Goal: Transaction & Acquisition: Download file/media

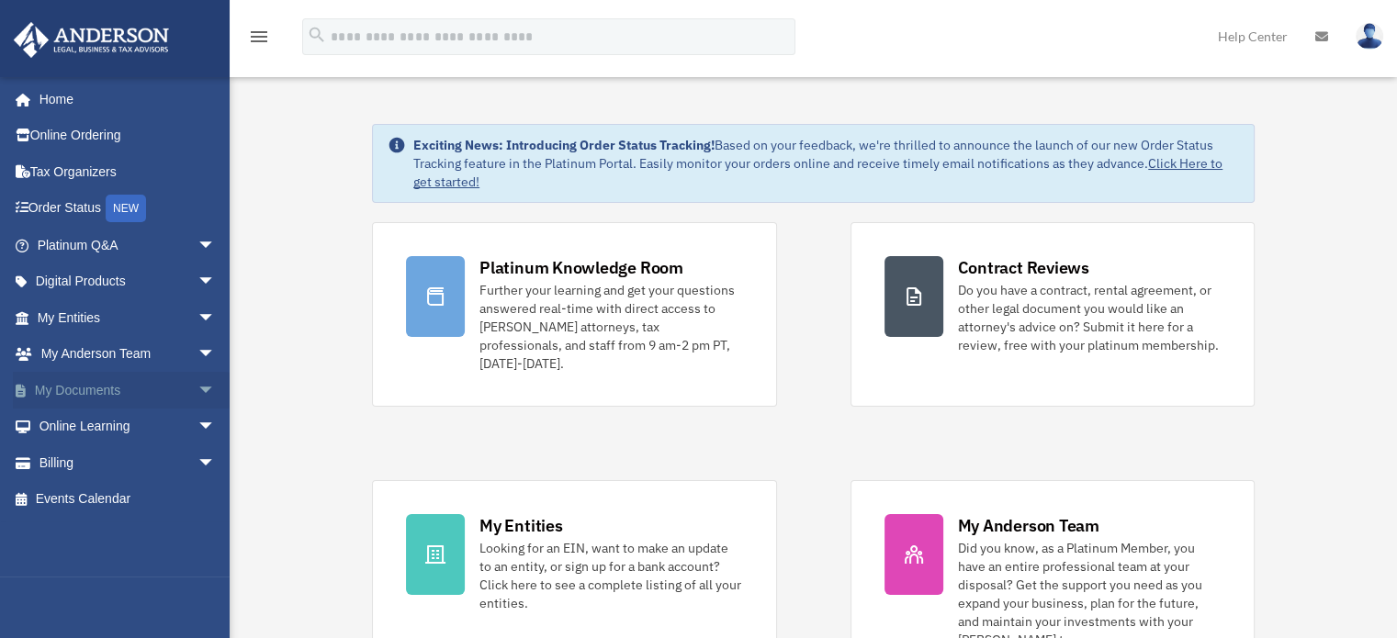
click at [84, 382] on link "My Documents arrow_drop_down" at bounding box center [128, 390] width 230 height 37
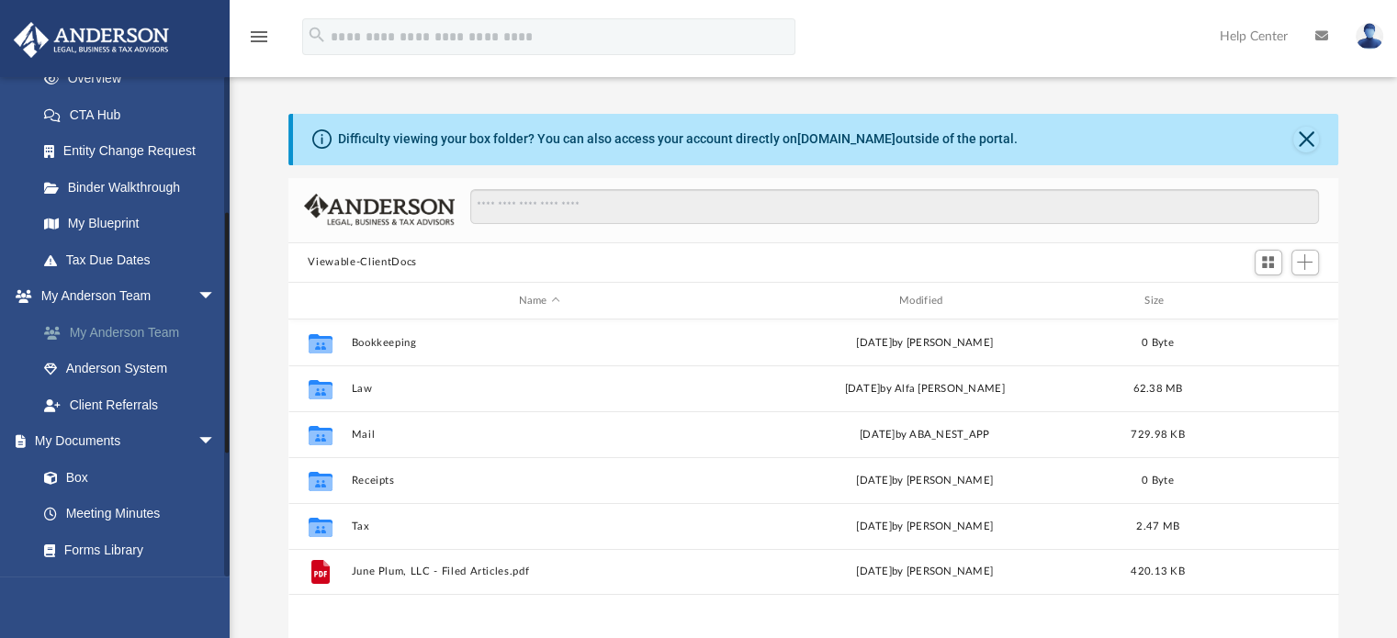
scroll to position [367, 0]
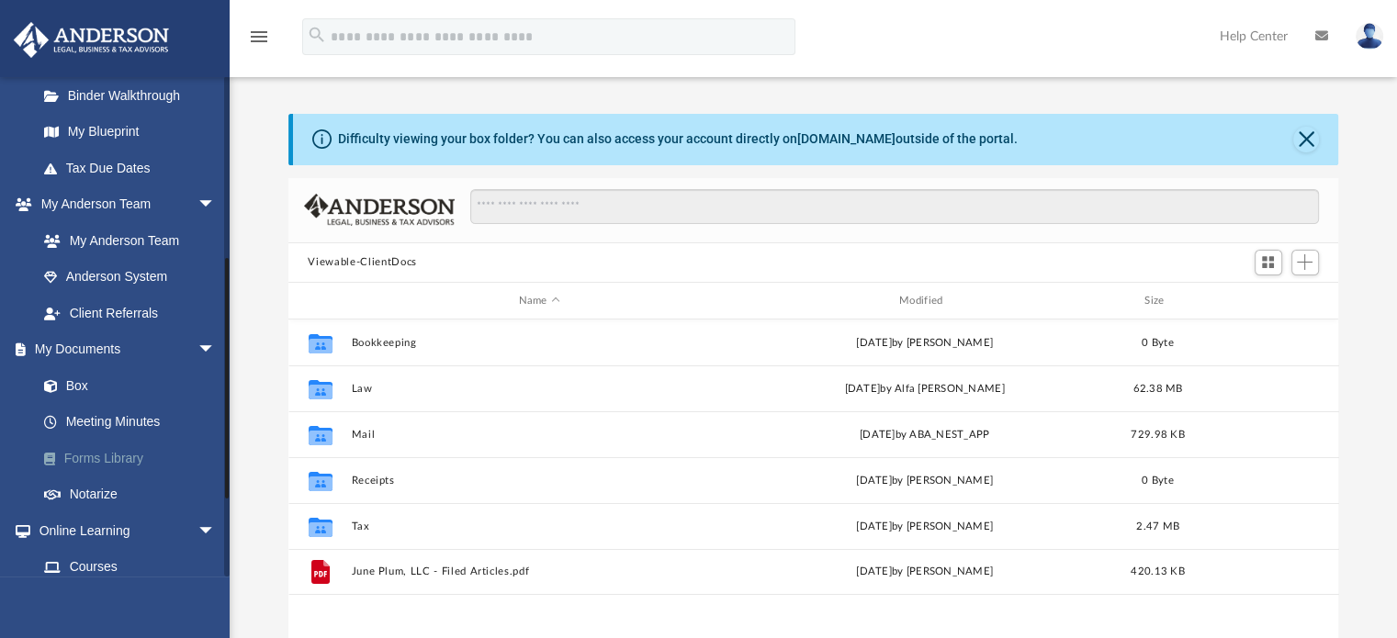
click at [102, 451] on link "Forms Library" at bounding box center [135, 458] width 218 height 37
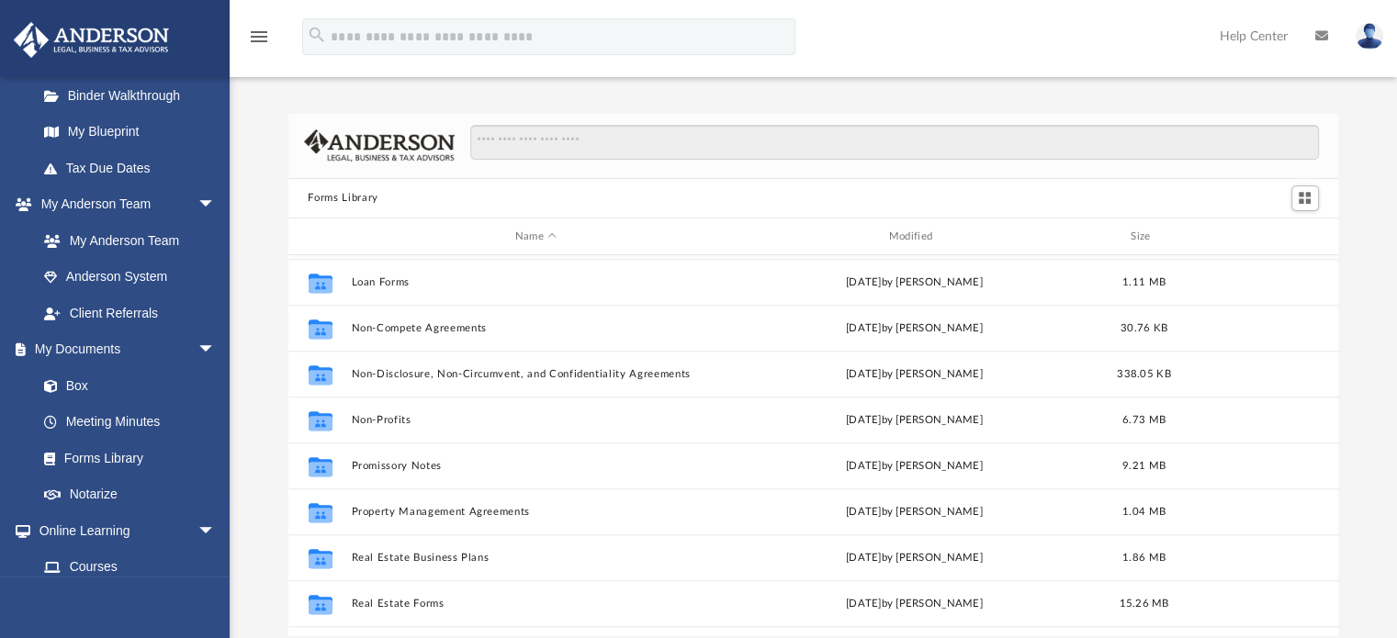
scroll to position [918, 0]
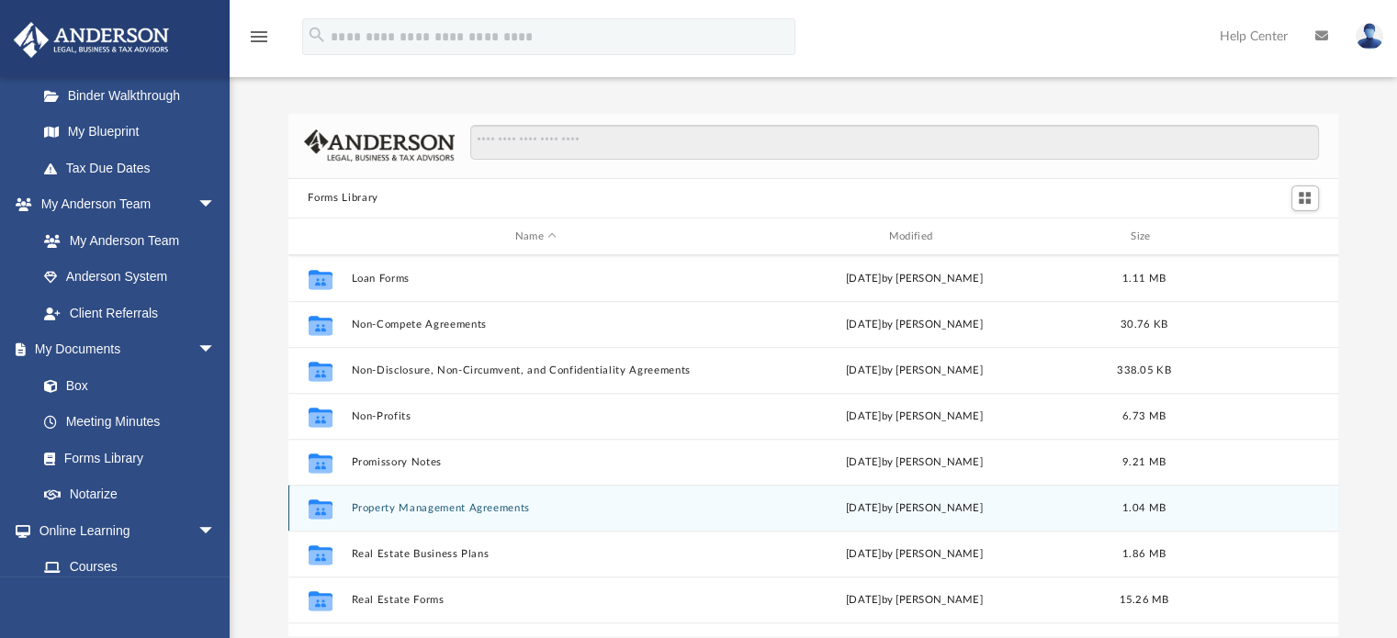
click at [522, 505] on button "Property Management Agreements" at bounding box center [536, 508] width 370 height 12
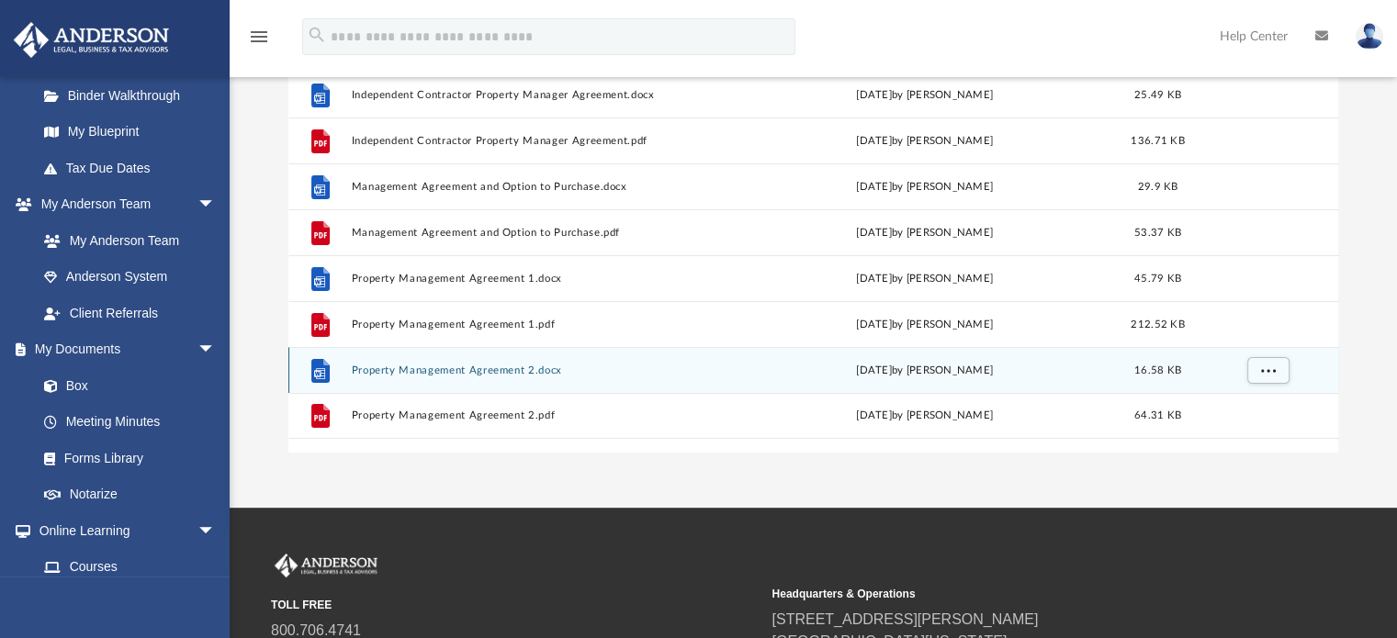
scroll to position [92, 0]
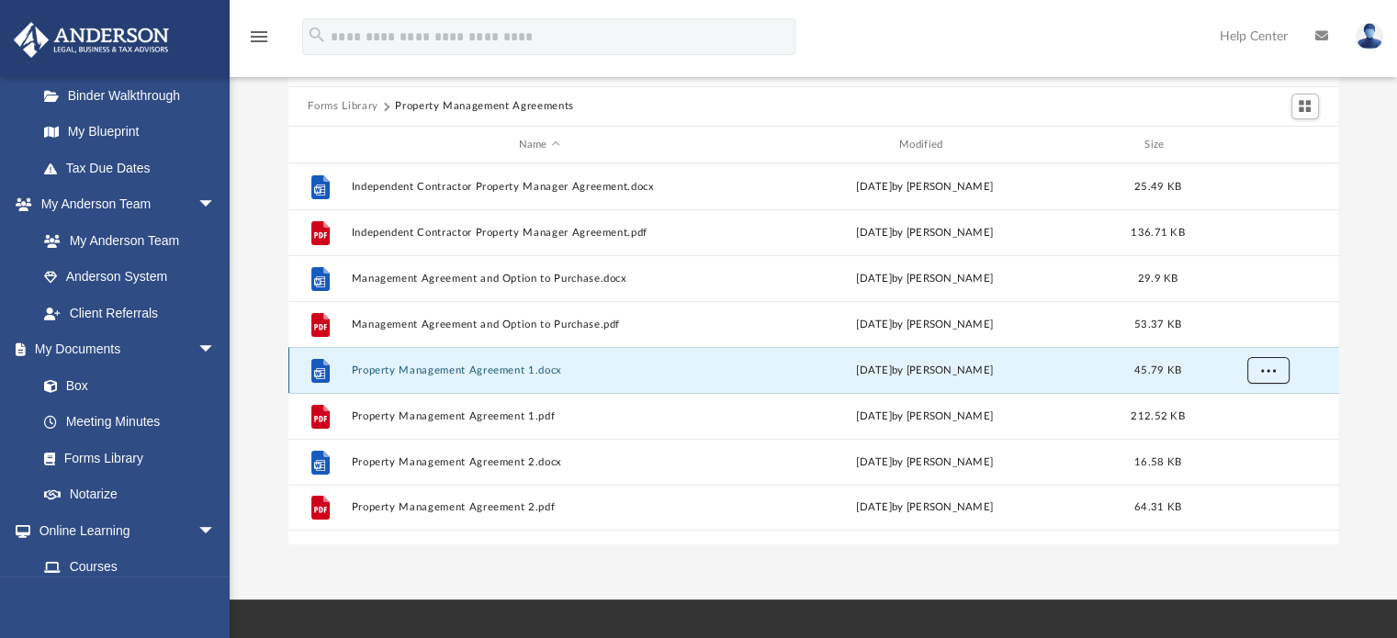
click at [1275, 369] on button "More options" at bounding box center [1267, 371] width 42 height 28
click at [1256, 439] on li "Download" at bounding box center [1250, 436] width 53 height 19
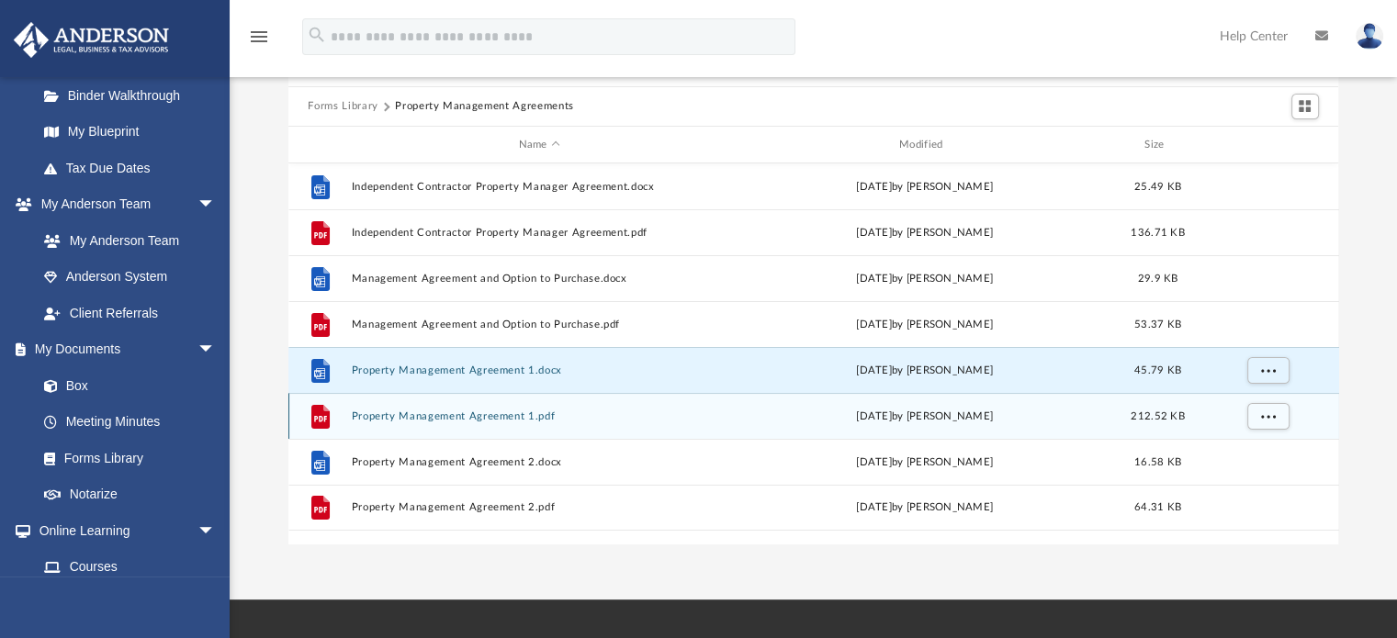
click at [1073, 416] on div "[DATE] by [PERSON_NAME]" at bounding box center [924, 417] width 376 height 17
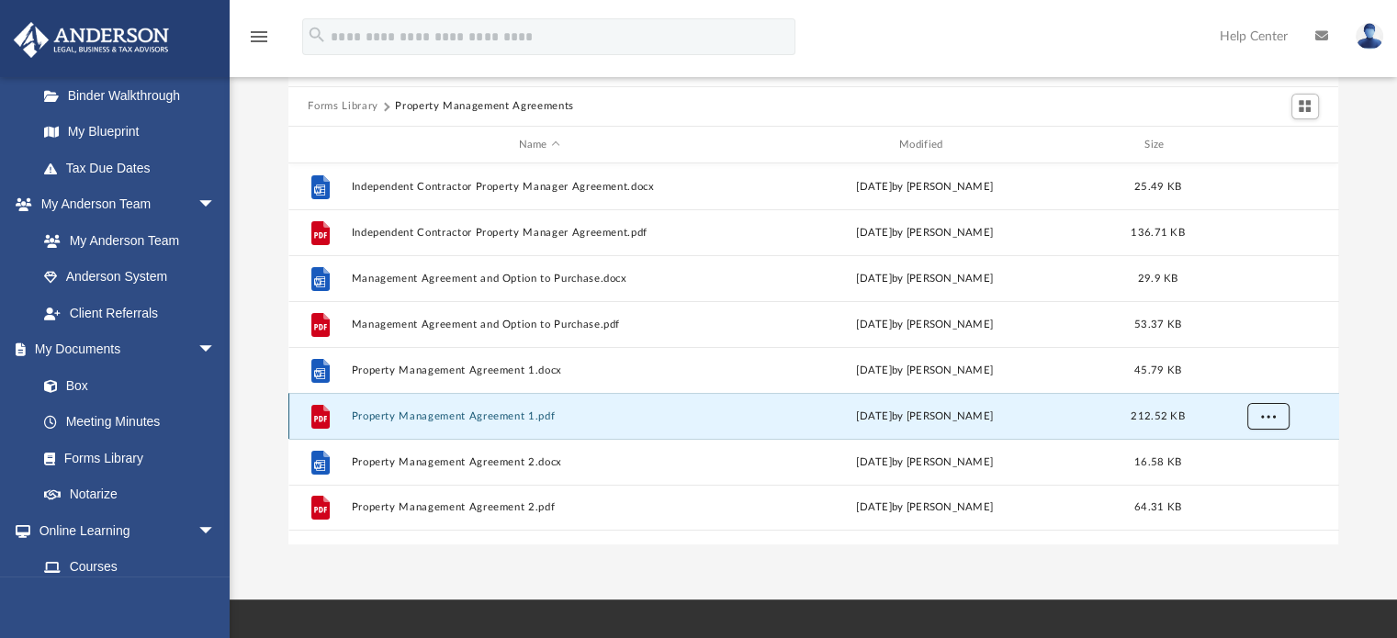
click at [1258, 418] on button "More options" at bounding box center [1267, 417] width 42 height 28
click at [1255, 484] on li "Download" at bounding box center [1250, 482] width 53 height 19
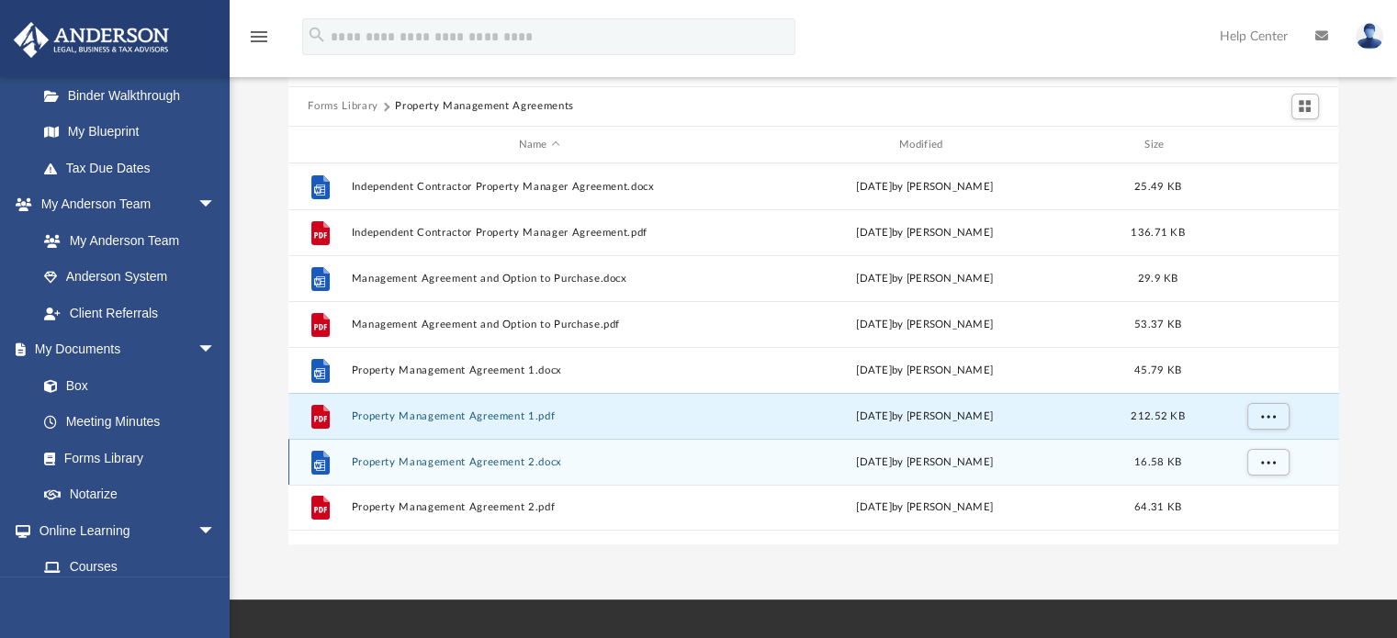
click at [915, 457] on div "[DATE] by [PERSON_NAME]" at bounding box center [924, 463] width 376 height 17
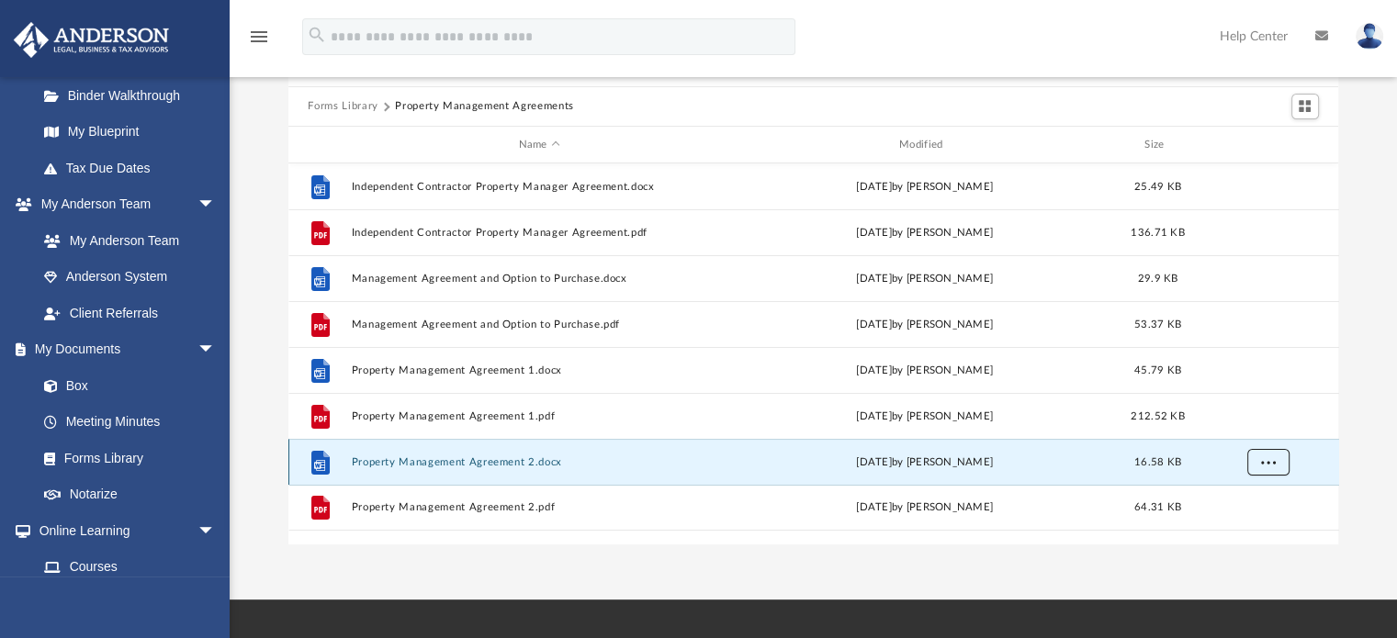
click at [1275, 469] on button "More options" at bounding box center [1267, 463] width 42 height 28
click at [1252, 528] on li "Download" at bounding box center [1250, 528] width 53 height 19
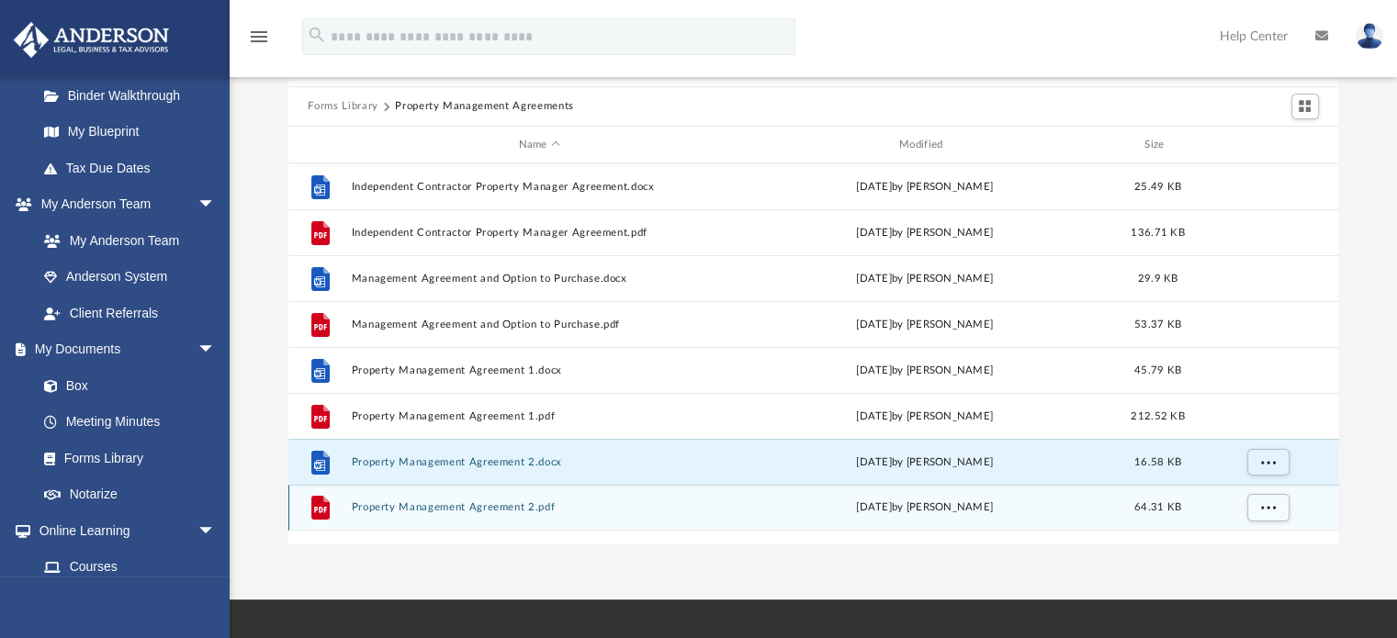
click at [724, 508] on button "Property Management Agreement 2.pdf" at bounding box center [539, 508] width 376 height 12
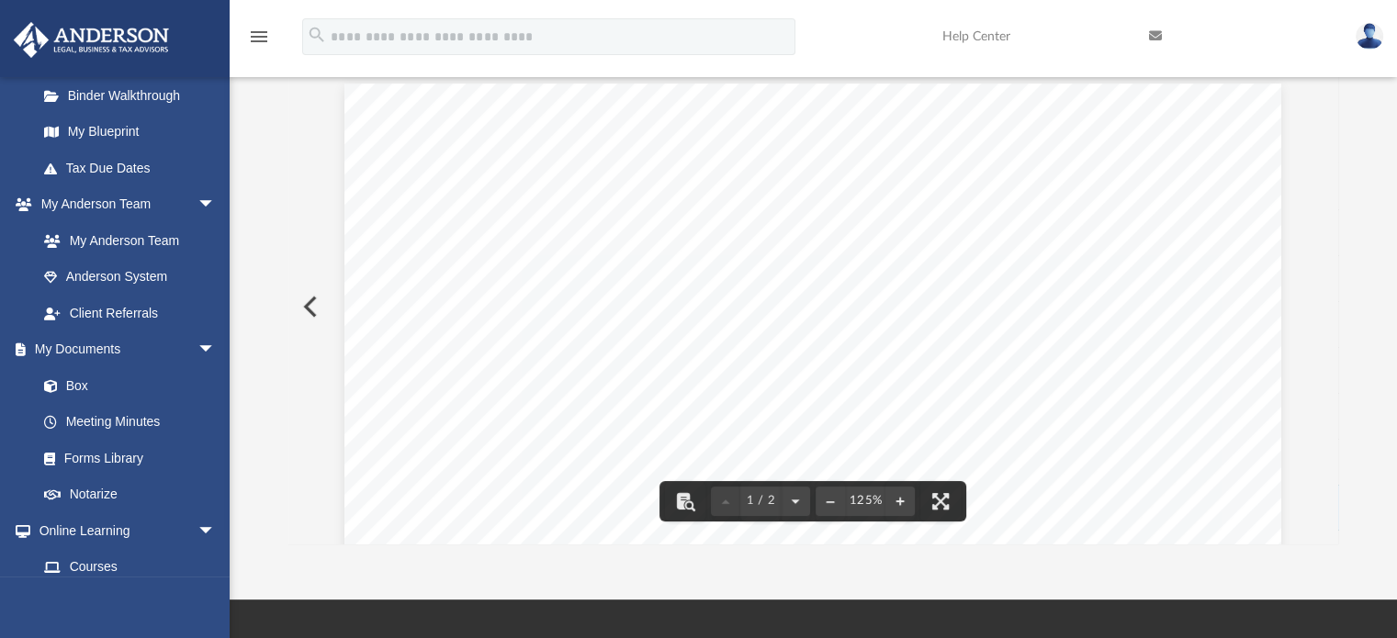
click at [304, 300] on button "Preview" at bounding box center [308, 306] width 40 height 51
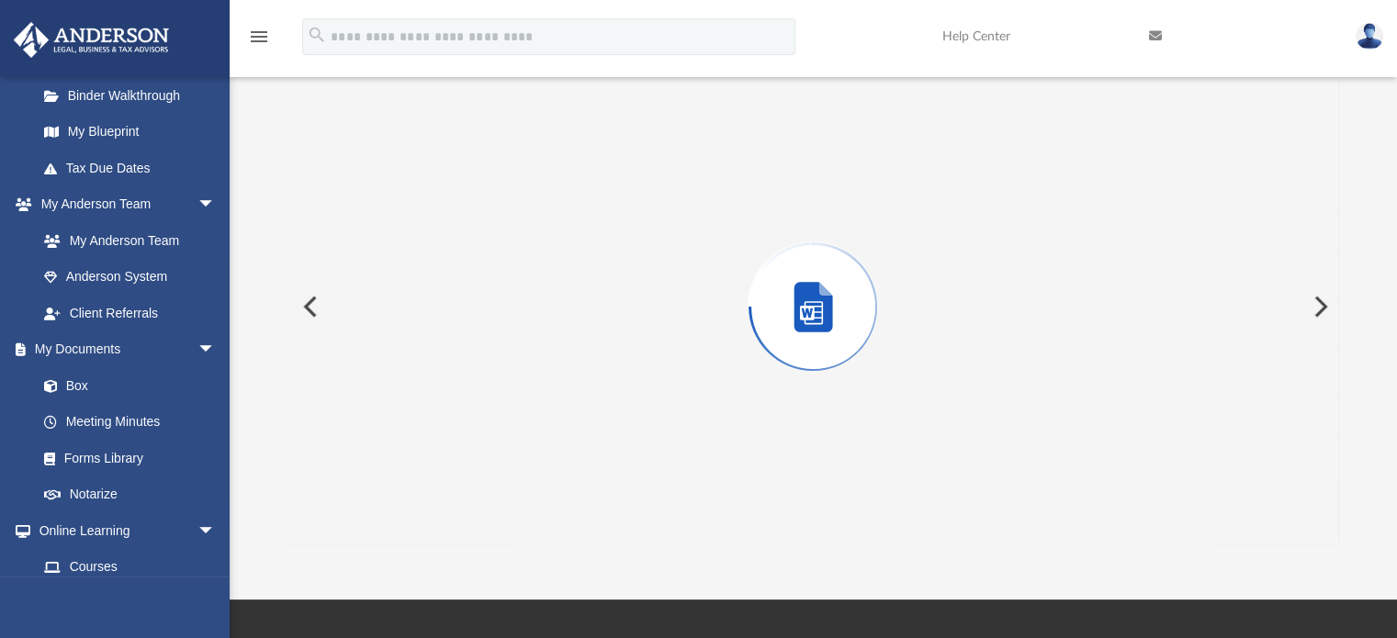
scroll to position [1240, 0]
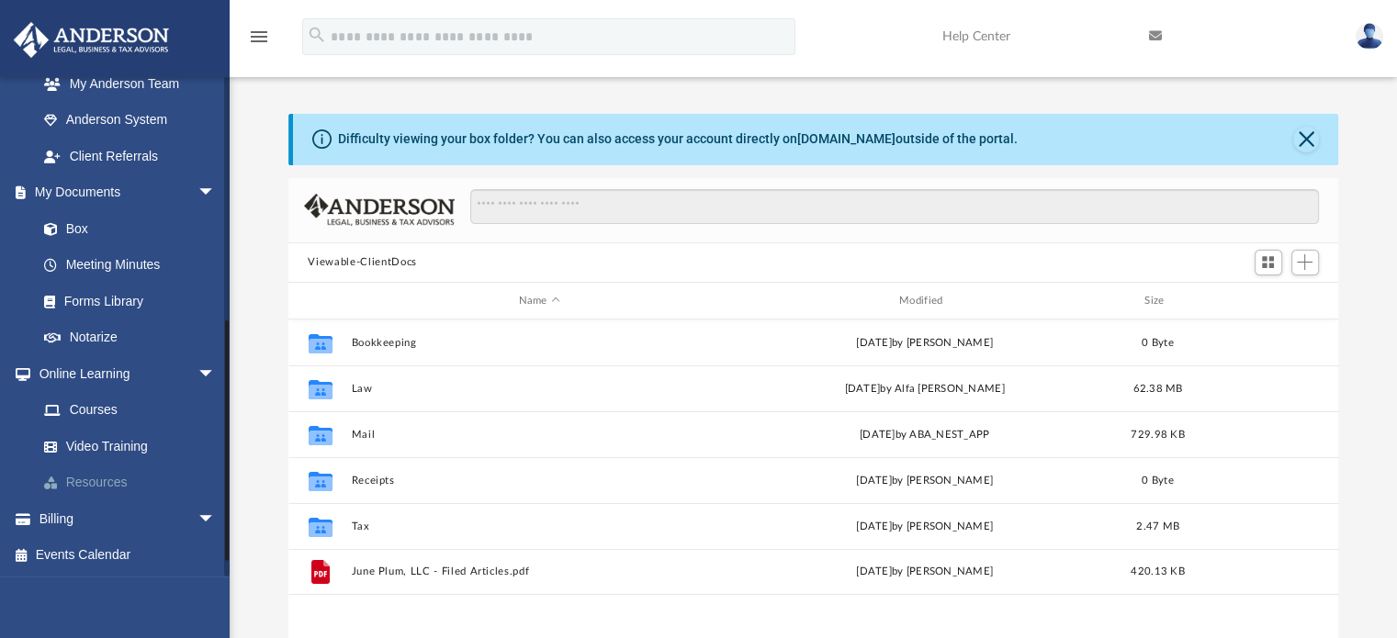
scroll to position [525, 0]
click at [118, 295] on link "Forms Library" at bounding box center [135, 300] width 218 height 37
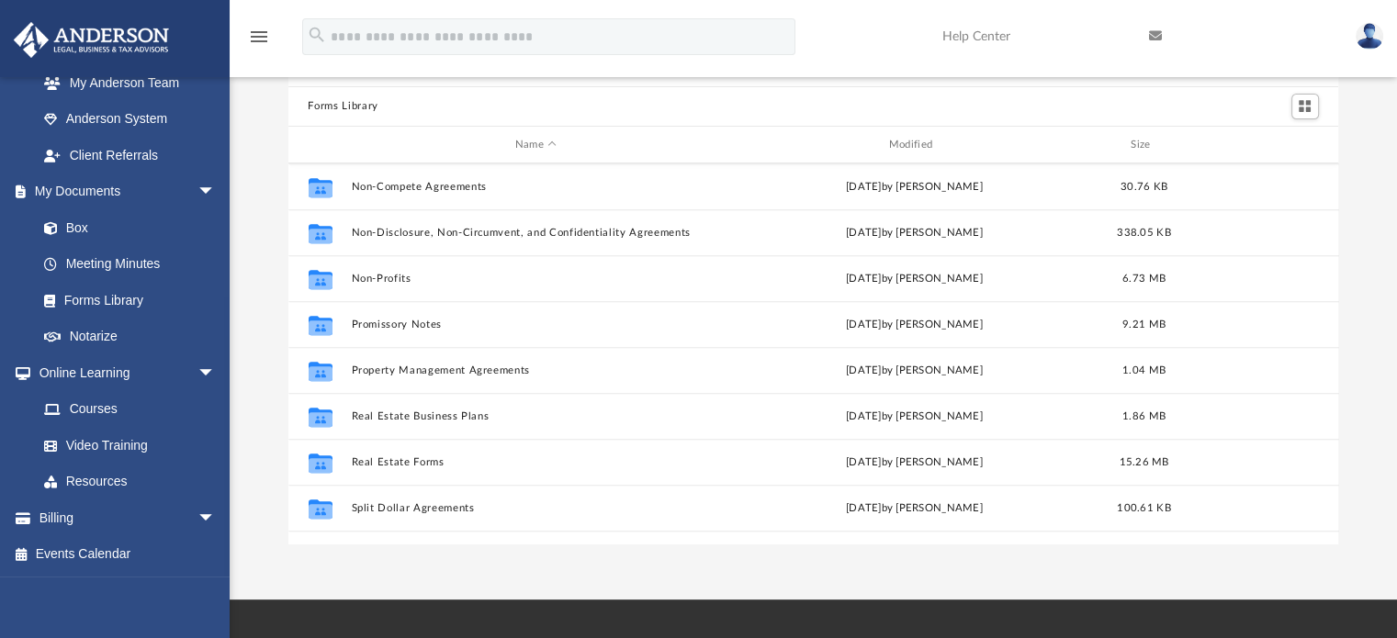
scroll to position [996, 0]
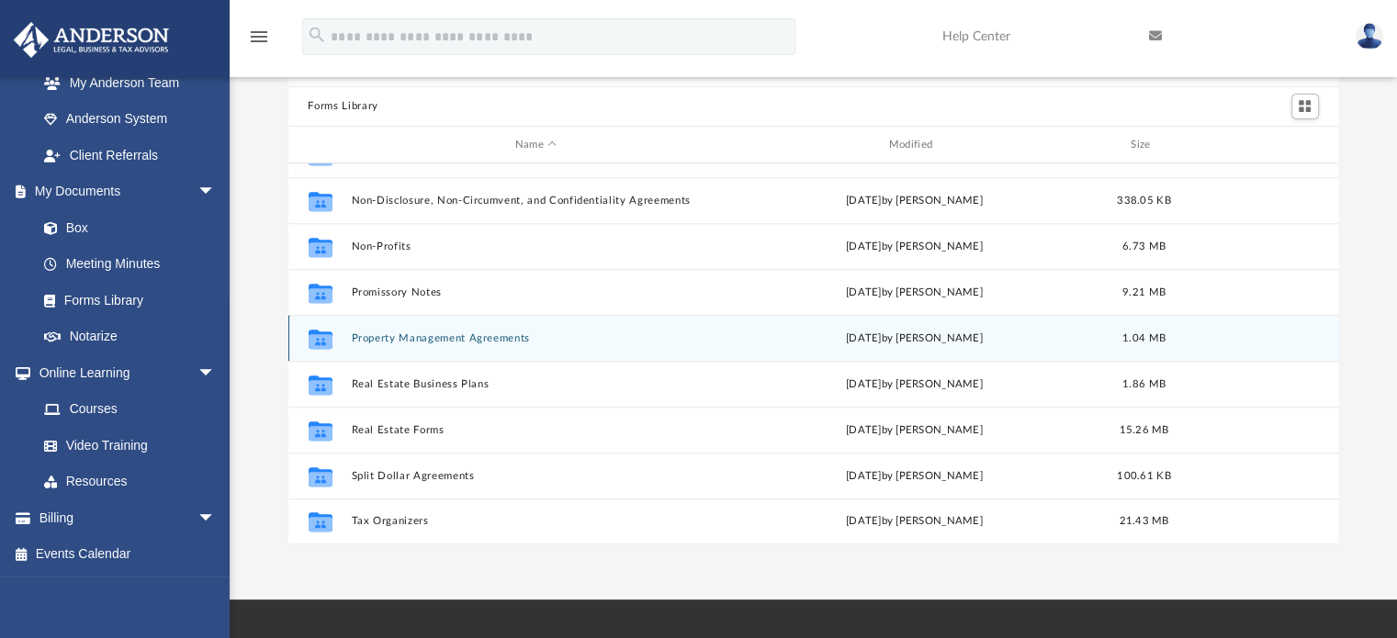
click at [500, 343] on button "Property Management Agreements" at bounding box center [536, 338] width 370 height 12
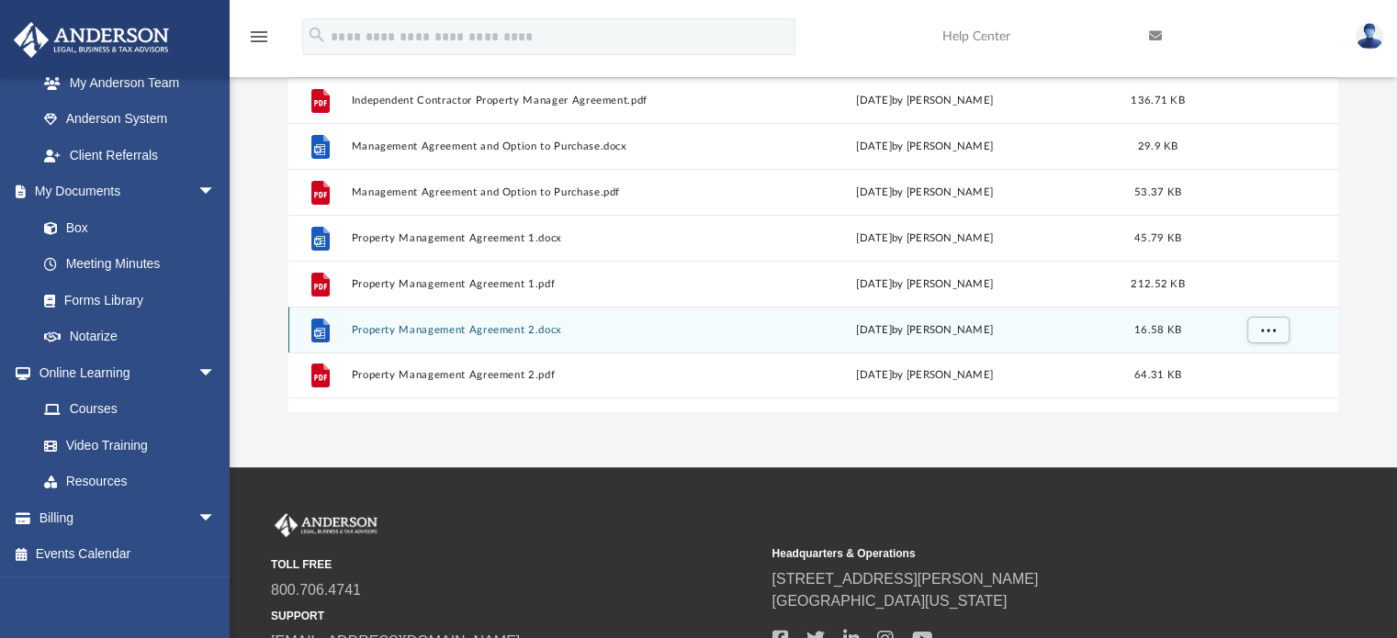
scroll to position [275, 0]
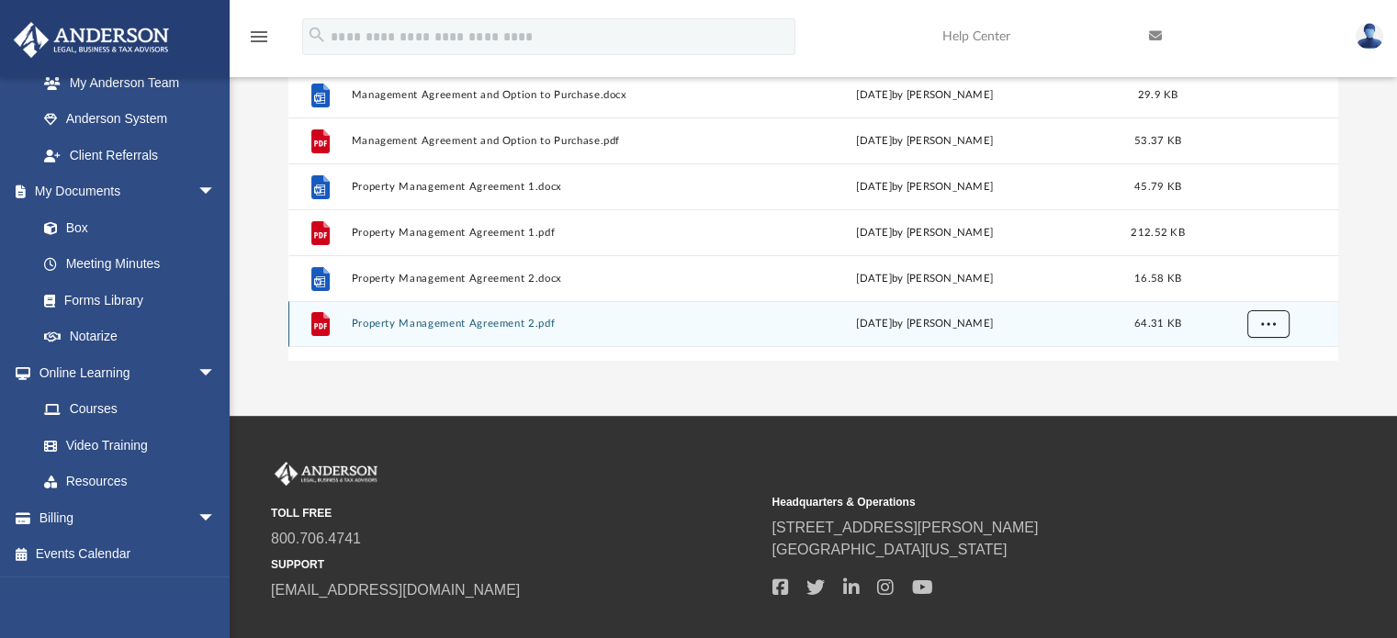
click at [1275, 327] on button "More options" at bounding box center [1267, 325] width 42 height 28
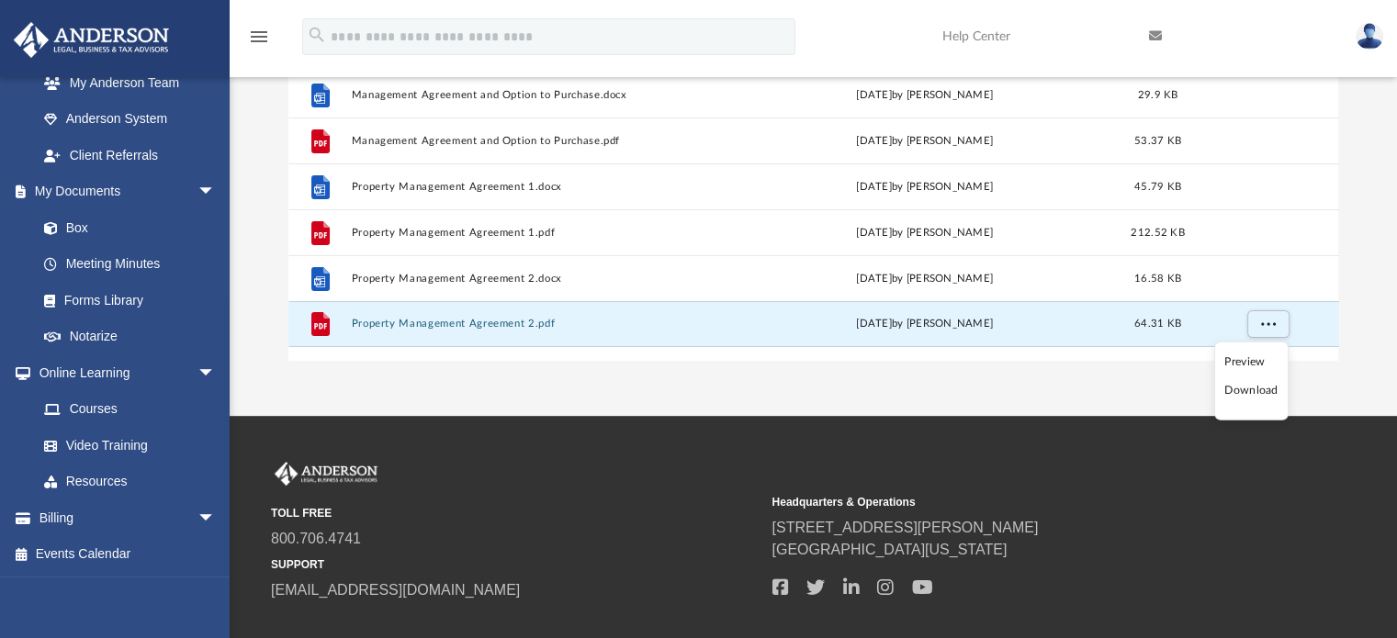
click at [1252, 392] on li "Download" at bounding box center [1250, 390] width 53 height 19
